Goal: Communication & Community: Answer question/provide support

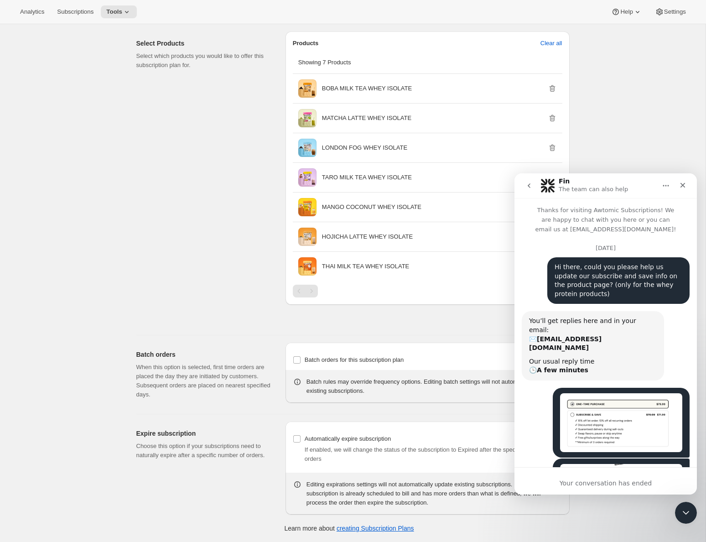
scroll to position [402, 0]
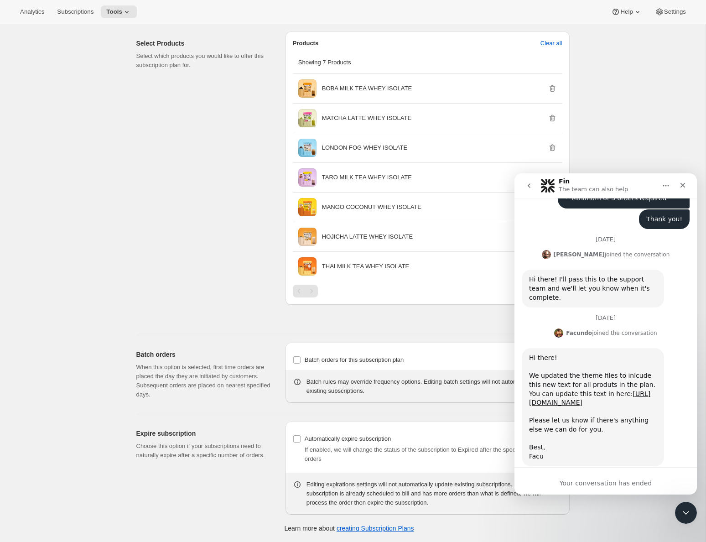
click at [530, 183] on icon "go back" at bounding box center [529, 185] width 7 height 7
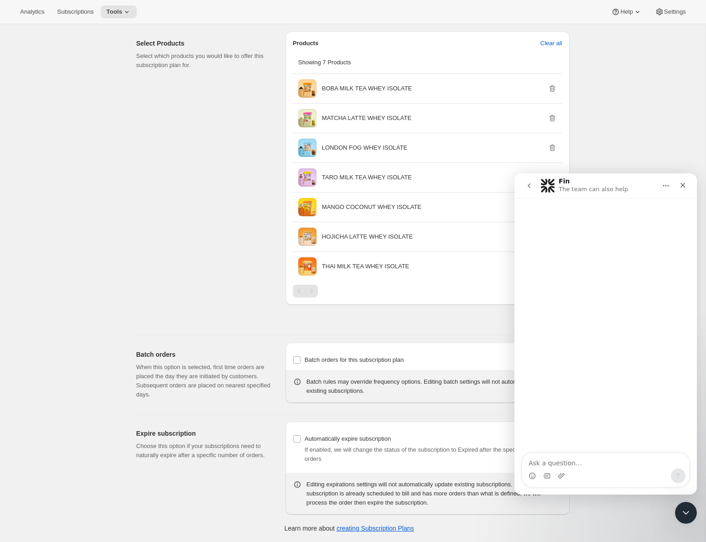
click at [530, 186] on main "Fin The team can also help Home 2 Messages" at bounding box center [606, 333] width 183 height 321
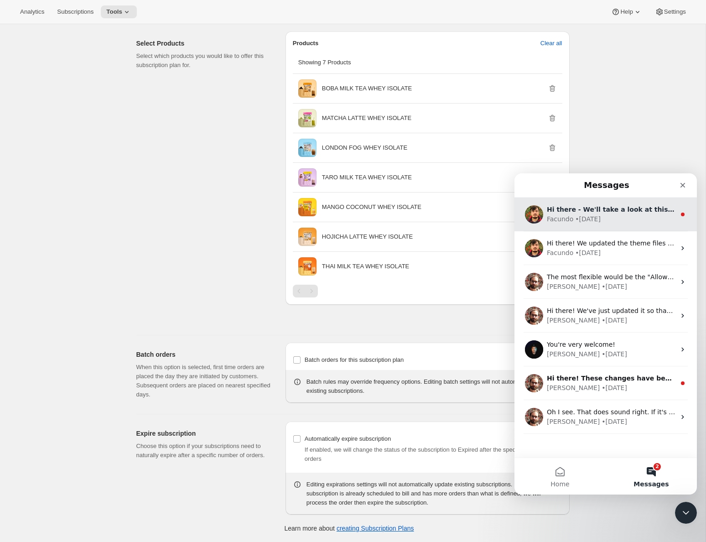
click at [612, 215] on div "Facundo • [DATE]" at bounding box center [611, 219] width 129 height 10
drag, startPoint x: 643, startPoint y: 217, endPoint x: 650, endPoint y: 217, distance: 7.3
click at [643, 217] on div "Facundo • [DATE]" at bounding box center [611, 219] width 129 height 10
click at [669, 212] on span "Hi there - We'll take a look at this and come back to you as soon as possible. …" at bounding box center [706, 209] width 319 height 7
click at [652, 209] on span "Hi there - We'll take a look at this and come back to you as soon as possible. …" at bounding box center [706, 209] width 319 height 7
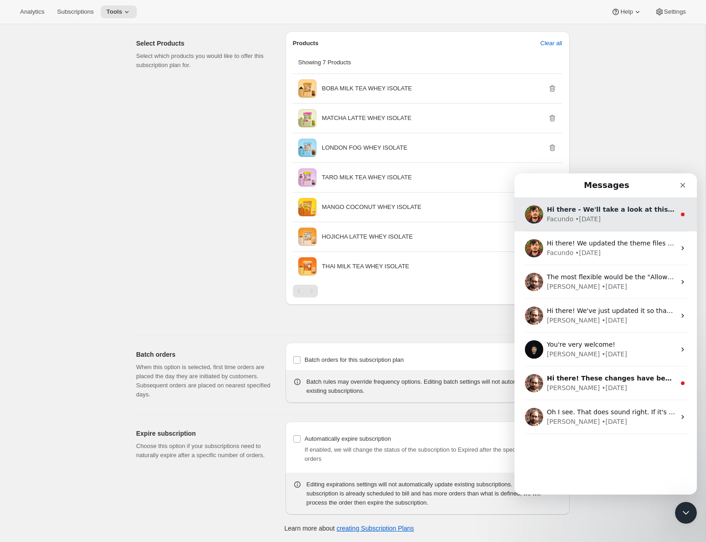
click at [608, 218] on div "Facundo • [DATE]" at bounding box center [611, 219] width 129 height 10
click at [681, 217] on icon "Intercom messenger" at bounding box center [682, 214] width 7 height 7
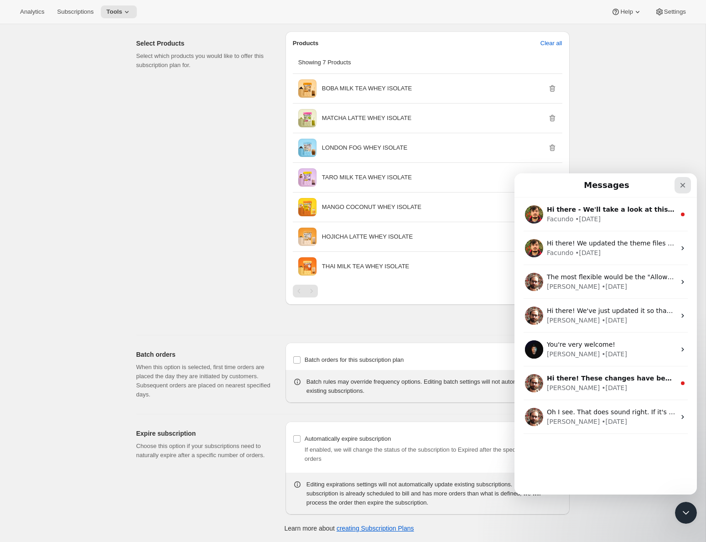
click at [683, 186] on icon "Close" at bounding box center [682, 185] width 7 height 7
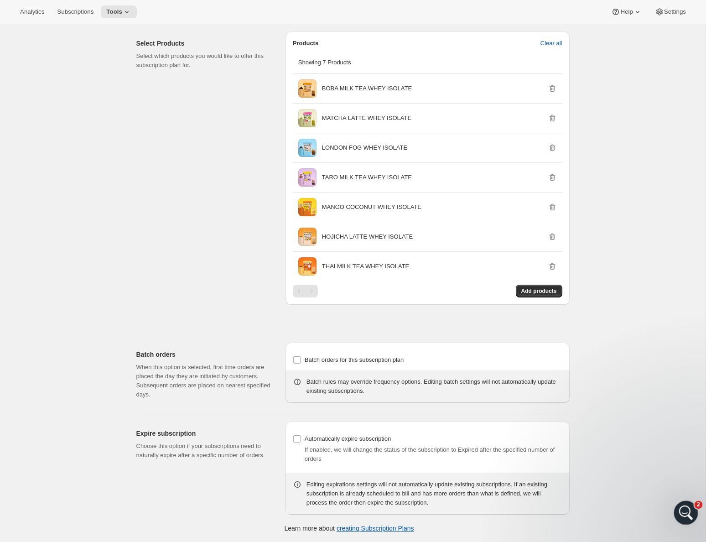
click at [686, 513] on icon "Open Intercom Messenger" at bounding box center [685, 511] width 15 height 15
